Goal: Transaction & Acquisition: Purchase product/service

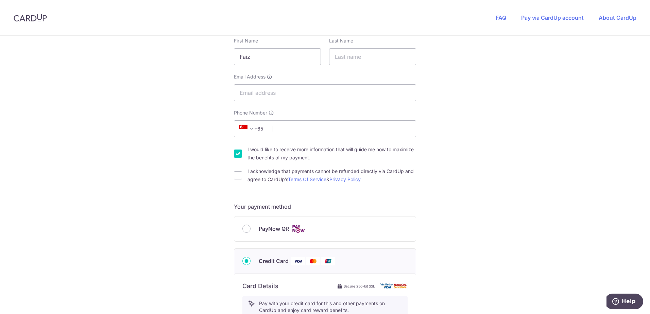
scroll to position [113, 0]
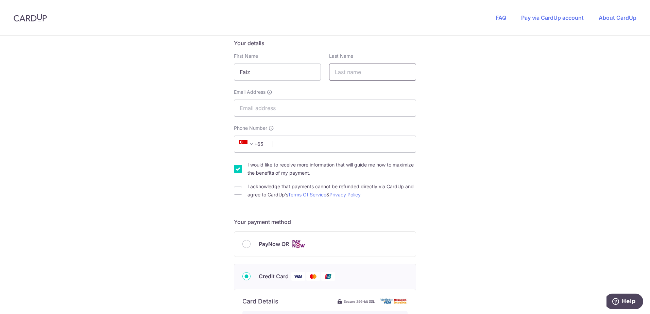
click at [359, 71] on input "text" at bounding box center [372, 72] width 87 height 17
type input "A"
type input "[PERSON_NAME]"
type input "[EMAIL_ADDRESS][DOMAIN_NAME]"
click at [310, 145] on input "Phone Number" at bounding box center [325, 144] width 182 height 17
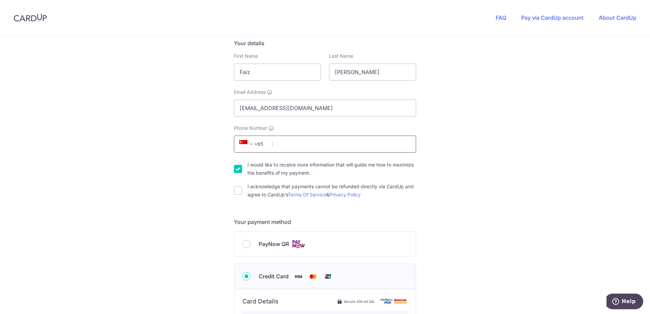
type input "0"
type input "90049902"
click at [235, 190] on input "I acknowledge that payments cannot be refunded directly via CardUp and agree to…" at bounding box center [238, 191] width 8 height 8
checkbox input "true"
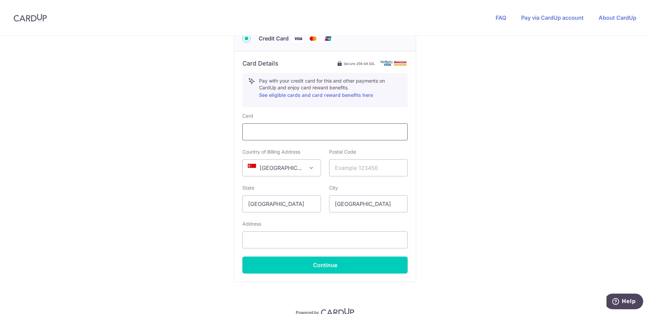
scroll to position [317, 0]
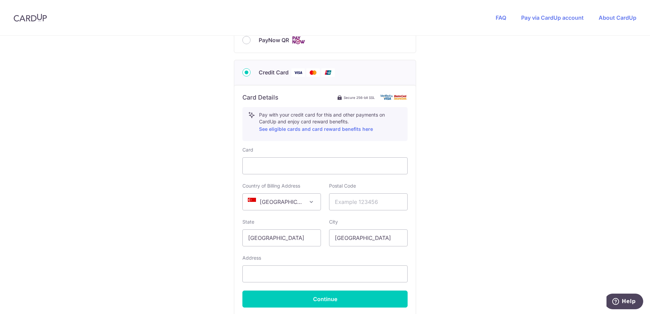
click at [285, 200] on span "[GEOGRAPHIC_DATA]" at bounding box center [282, 202] width 78 height 16
select select "US"
click at [382, 201] on input "text" at bounding box center [368, 201] width 79 height 17
type input "60604"
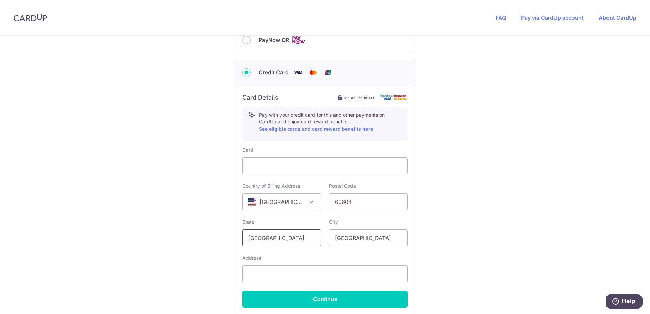
click at [303, 237] on input "[GEOGRAPHIC_DATA]" at bounding box center [281, 238] width 79 height 17
type input "c"
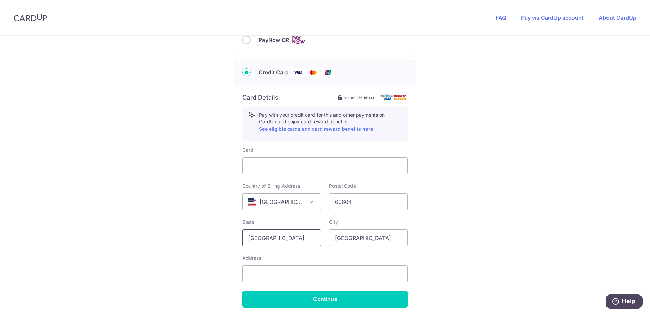
type input "[GEOGRAPHIC_DATA]"
type input "[US_STATE]"
click at [284, 275] on input "text" at bounding box center [324, 274] width 165 height 17
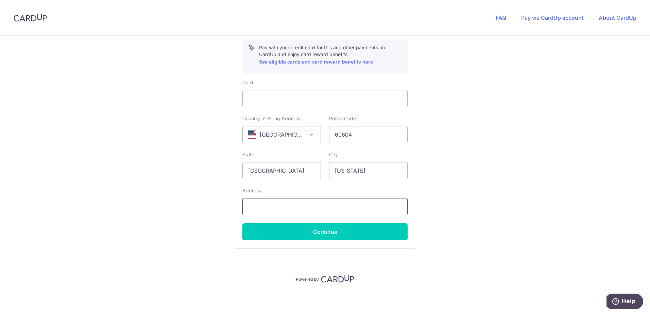
scroll to position [385, 0]
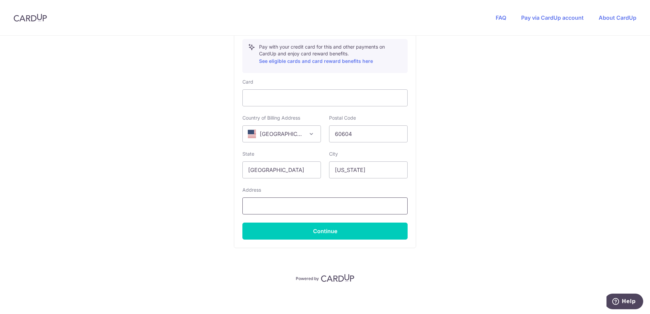
click at [338, 208] on input "text" at bounding box center [324, 206] width 165 height 17
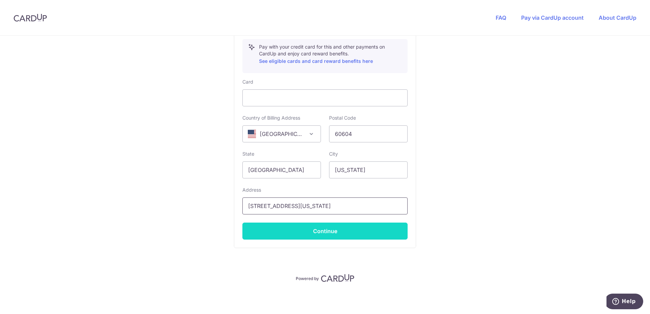
type input "[STREET_ADDRESS][US_STATE]"
click at [344, 227] on button "Continue" at bounding box center [324, 231] width 165 height 17
type input "**** 9462"
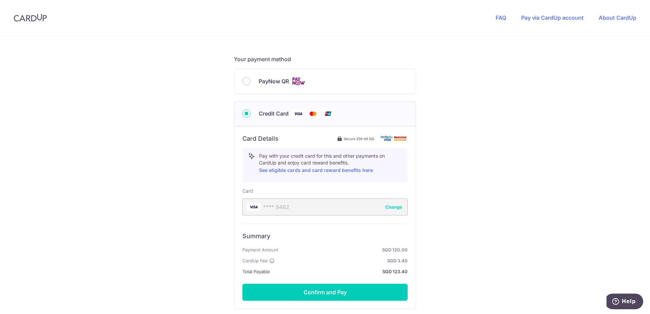
scroll to position [291, 0]
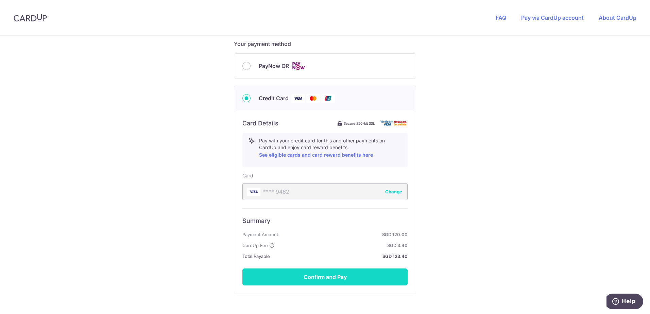
click at [345, 275] on button "Confirm and Pay" at bounding box center [324, 277] width 165 height 17
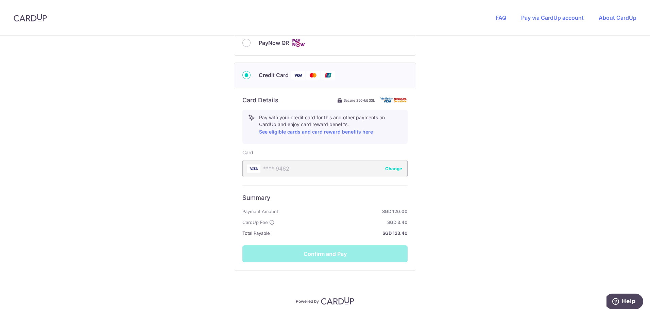
scroll to position [337, 0]
